Goal: Transaction & Acquisition: Purchase product/service

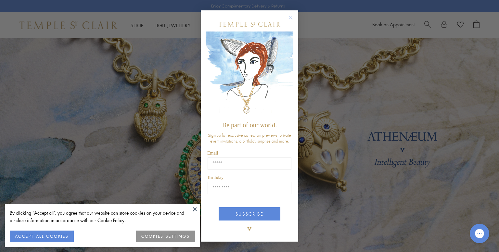
click at [291, 19] on icon "Close dialog" at bounding box center [290, 17] width 3 height 3
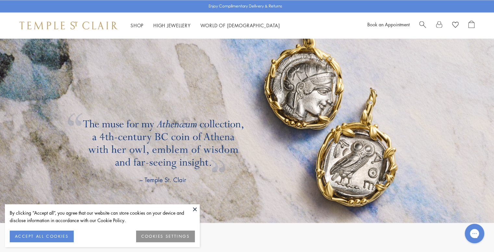
scroll to position [1137, 0]
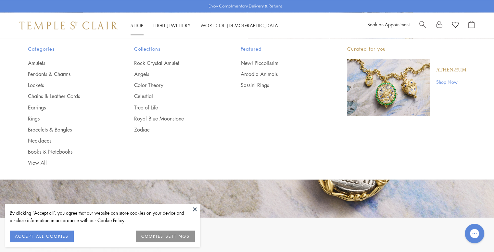
click at [446, 81] on link "Shop Now" at bounding box center [451, 81] width 30 height 7
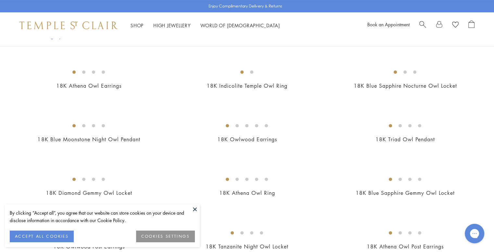
scroll to position [195, 0]
click at [0, 0] on img at bounding box center [0, 0] width 0 height 0
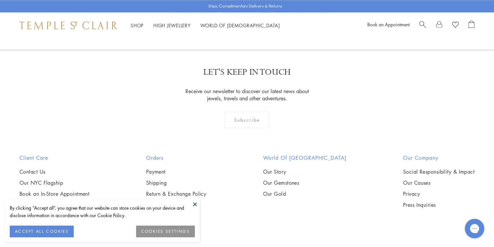
scroll to position [727, 0]
